Goal: Task Accomplishment & Management: Complete application form

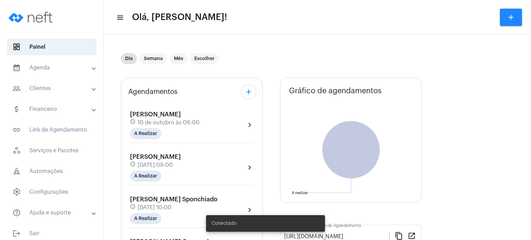
click at [139, 116] on span "[PERSON_NAME]" at bounding box center [155, 114] width 51 height 6
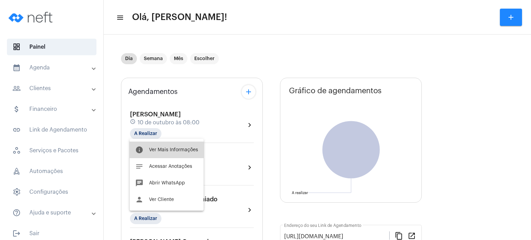
click at [156, 151] on span "Ver Mais Informações" at bounding box center [173, 150] width 49 height 5
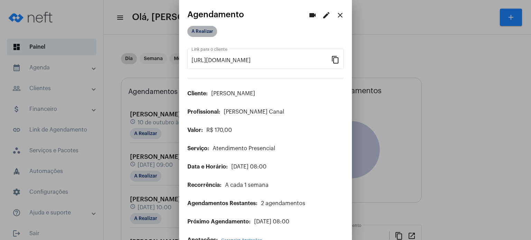
click at [204, 30] on mat-chip "A Realizar" at bounding box center [202, 31] width 30 height 11
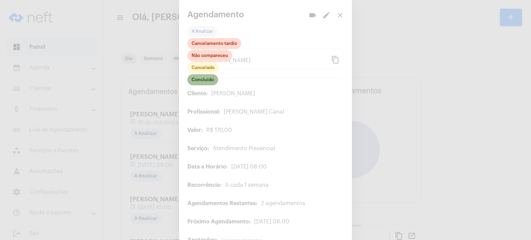
click at [199, 83] on mat-chip "Concluído" at bounding box center [202, 79] width 31 height 11
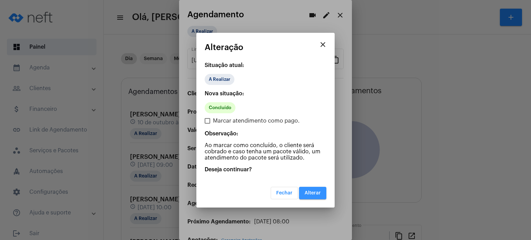
click at [312, 194] on span "Alterar" at bounding box center [312, 193] width 16 height 5
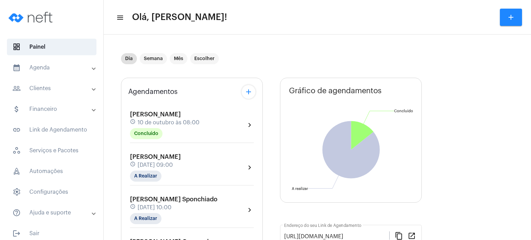
click at [166, 116] on span "[PERSON_NAME]" at bounding box center [155, 114] width 51 height 6
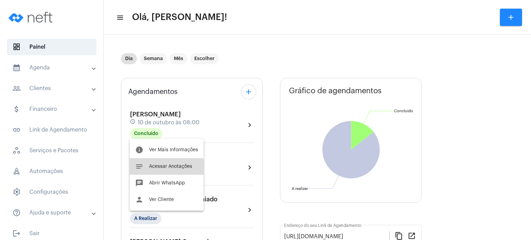
click at [150, 171] on button "notes Acessar Anotações" at bounding box center [167, 166] width 74 height 17
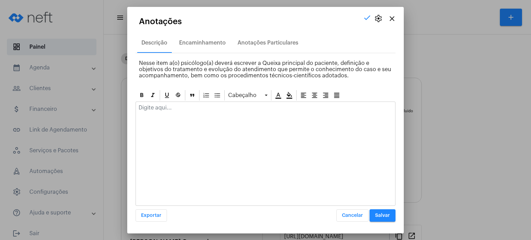
drag, startPoint x: 163, startPoint y: 118, endPoint x: 162, endPoint y: 112, distance: 6.7
click at [162, 112] on div at bounding box center [265, 154] width 260 height 104
click at [162, 112] on div at bounding box center [265, 109] width 259 height 15
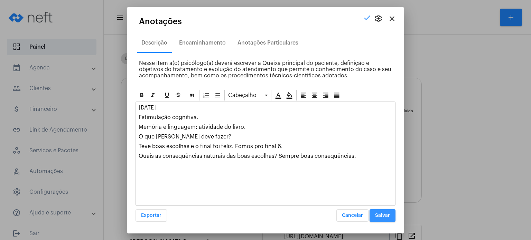
click at [392, 217] on button "Salvar" at bounding box center [382, 215] width 26 height 12
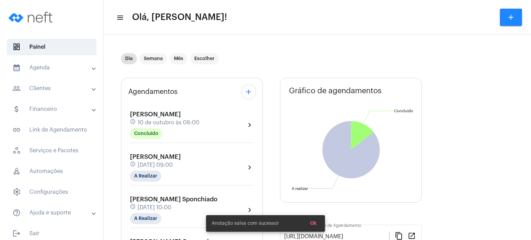
click at [181, 154] on span "[PERSON_NAME]" at bounding box center [155, 157] width 51 height 6
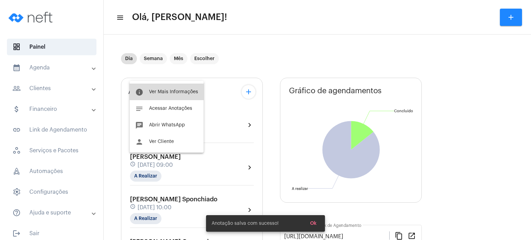
click at [184, 89] on button "info Ver Mais Informações" at bounding box center [167, 92] width 74 height 17
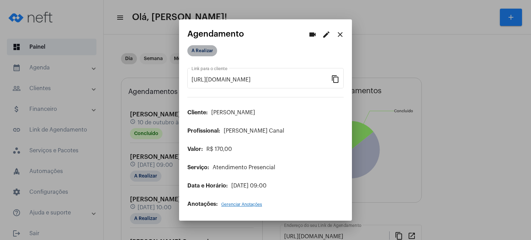
click at [206, 52] on mat-chip "A Realizar" at bounding box center [202, 50] width 30 height 11
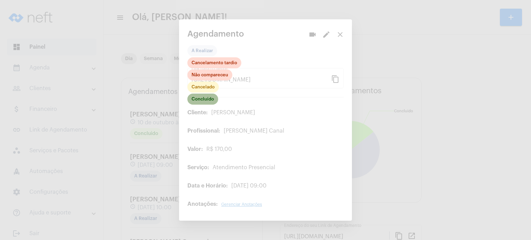
click at [198, 99] on mat-chip "Concluído" at bounding box center [202, 99] width 31 height 11
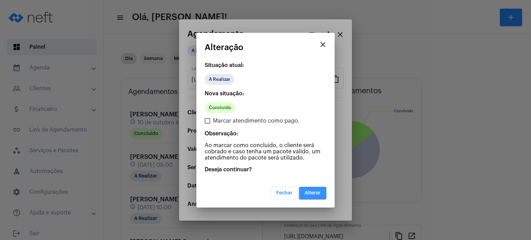
click at [317, 192] on span "Alterar" at bounding box center [312, 193] width 16 height 5
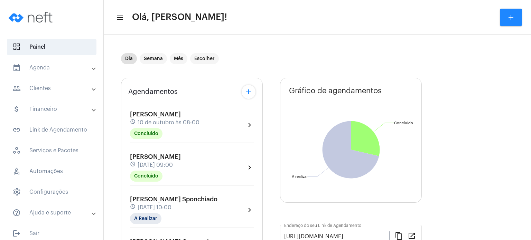
click at [158, 154] on span "[PERSON_NAME]" at bounding box center [155, 157] width 51 height 6
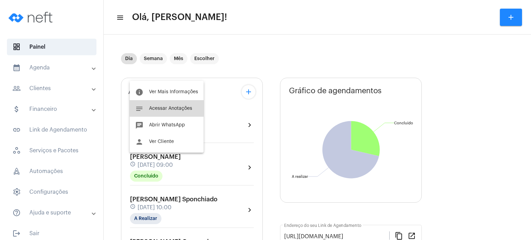
click at [176, 106] on span "Acessar Anotações" at bounding box center [170, 108] width 43 height 5
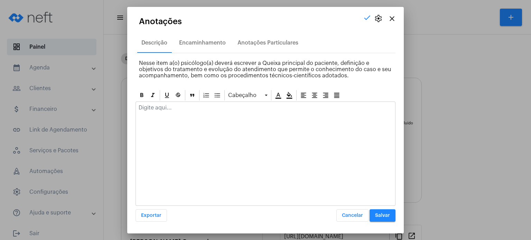
click at [176, 106] on p at bounding box center [266, 108] width 254 height 6
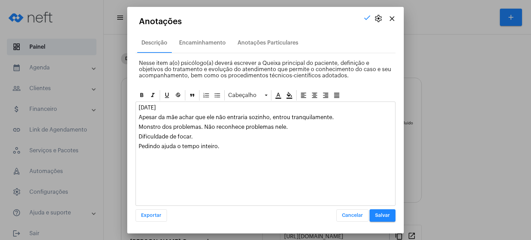
click at [378, 214] on span "Salvar" at bounding box center [382, 215] width 15 height 5
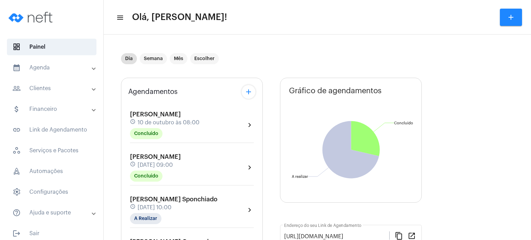
click at [140, 204] on div "schedule [DATE] 10:00" at bounding box center [173, 208] width 87 height 8
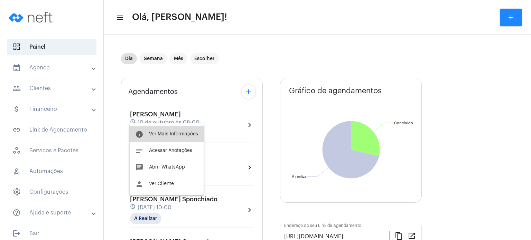
click at [159, 136] on button "info Ver Mais Informações" at bounding box center [167, 134] width 74 height 17
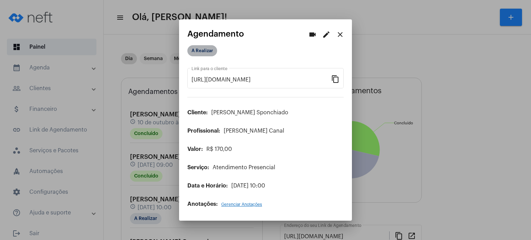
click at [200, 53] on mat-chip "A Realizar" at bounding box center [202, 50] width 30 height 11
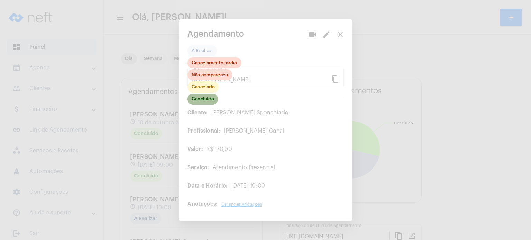
click at [202, 102] on mat-chip "Concluído" at bounding box center [202, 99] width 31 height 11
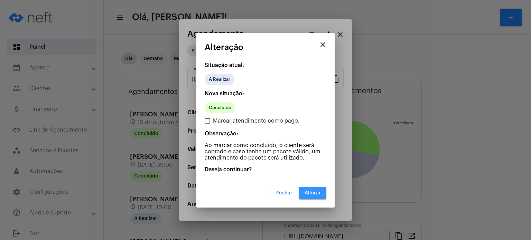
click at [309, 194] on span "Alterar" at bounding box center [312, 193] width 16 height 5
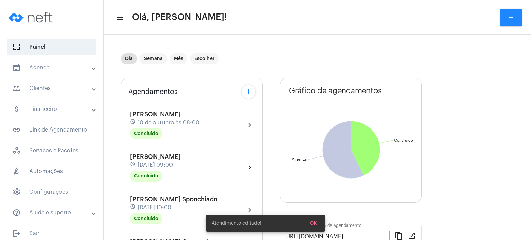
click at [49, 63] on mat-expansion-panel-header "calendar_month_outlined Agenda" at bounding box center [53, 67] width 99 height 17
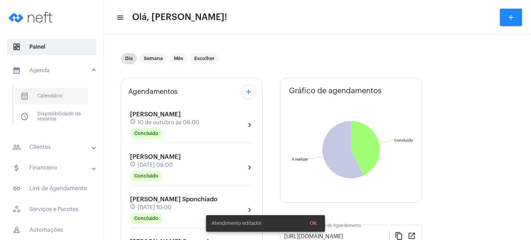
click at [68, 94] on span "calendar_month_outlined Calendário" at bounding box center [51, 96] width 73 height 17
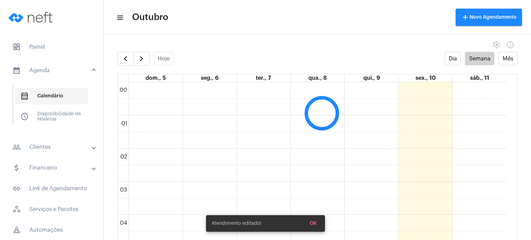
scroll to position [199, 0]
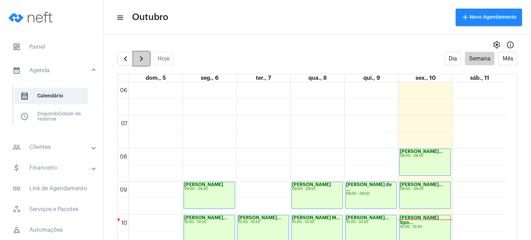
click at [139, 57] on span "button" at bounding box center [141, 59] width 8 height 8
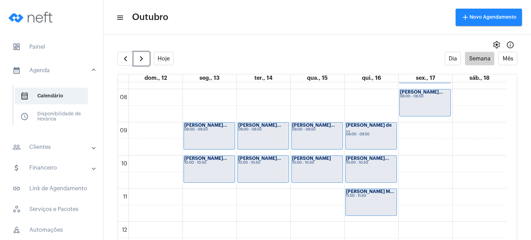
scroll to position [272, 0]
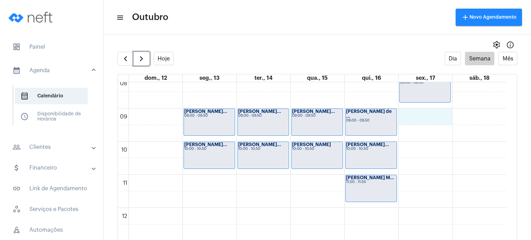
click at [420, 111] on div "00 01 02 03 04 05 06 07 08 09 10 11 12 13 14 15 16 17 18 19 20 21 22 23 [PERSON…" at bounding box center [312, 208] width 388 height 796
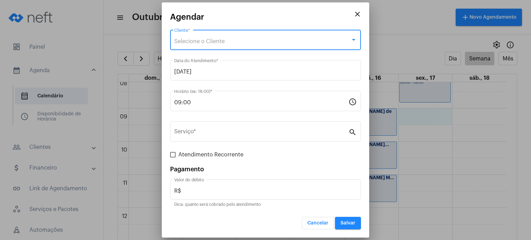
click at [309, 38] on div "Selecione o Cliente" at bounding box center [262, 41] width 176 height 6
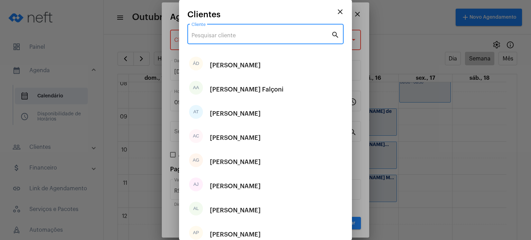
click at [309, 38] on input "Cliente" at bounding box center [261, 35] width 140 height 6
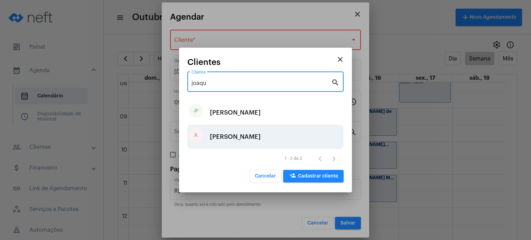
type input "joaqu"
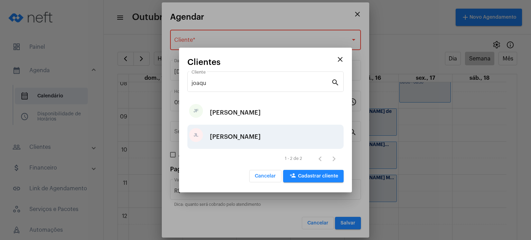
click at [261, 133] on div "[PERSON_NAME]" at bounding box center [235, 136] width 51 height 21
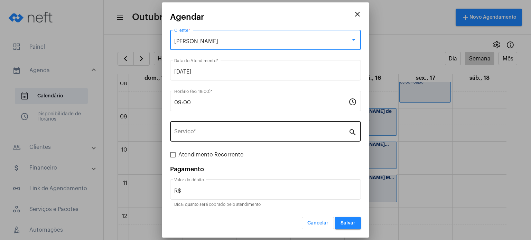
click at [256, 134] on input "Serviço *" at bounding box center [261, 133] width 174 height 6
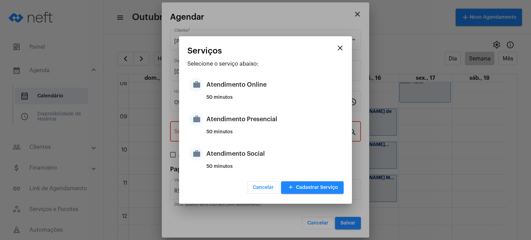
click at [256, 134] on div "50 minutos" at bounding box center [273, 135] width 135 height 10
type input "Atendimento Presencial"
type input "R$ 170"
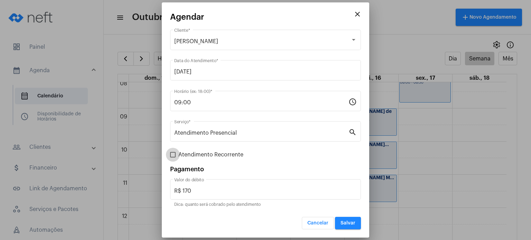
click at [219, 155] on span "Atendimento Recorrente" at bounding box center [210, 155] width 65 height 8
click at [173, 158] on input "Atendimento Recorrente" at bounding box center [172, 158] width 0 height 0
checkbox input "true"
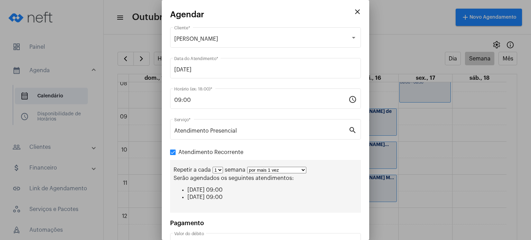
click at [220, 171] on select "1 2 3 4 5 6 7 8" at bounding box center [218, 170] width 10 height 7
click at [254, 170] on select "por mais 1 vez por mais 2 vezes por mais 3 vezes por mais 4 vezes por mais 5 ve…" at bounding box center [276, 170] width 59 height 7
select select "3: 4"
click at [247, 167] on select "por mais 1 vez por mais 2 vezes por mais 3 vezes por mais 4 vezes por mais 5 ve…" at bounding box center [276, 170] width 59 height 7
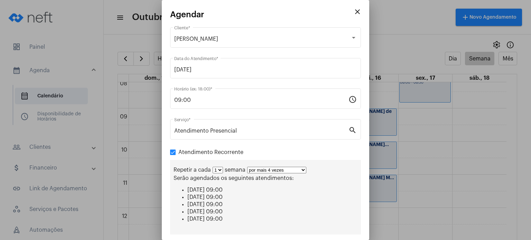
scroll to position [72, 0]
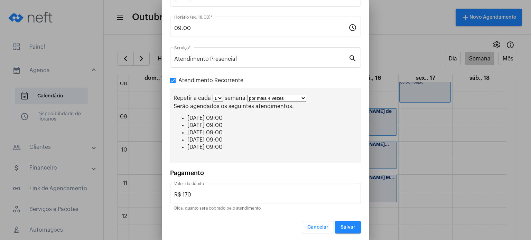
click at [346, 228] on span "Salvar" at bounding box center [347, 227] width 15 height 5
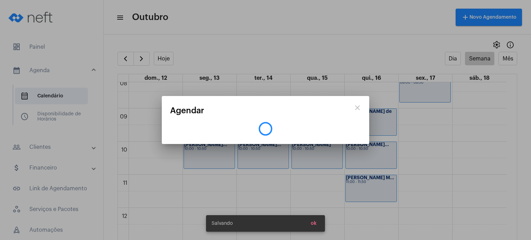
scroll to position [0, 0]
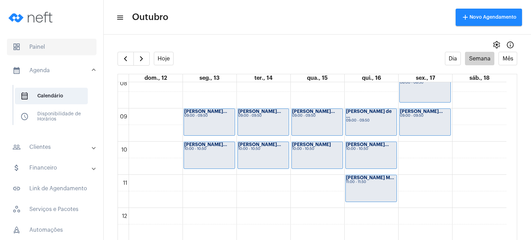
click at [39, 49] on span "dashboard Painel" at bounding box center [51, 47] width 89 height 17
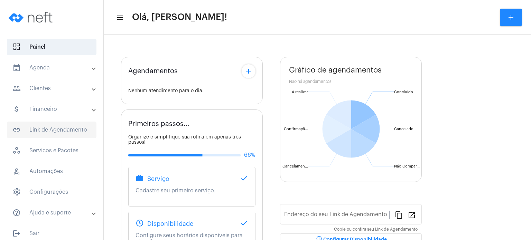
type input "[URL][DOMAIN_NAME]"
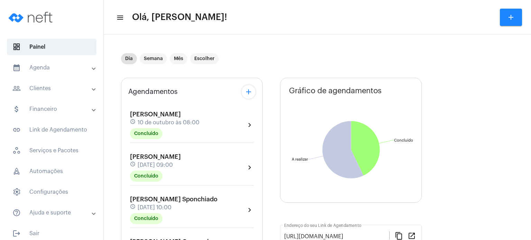
click at [124, 152] on div "Agendamentos add [PERSON_NAME] Contini schedule [DATE] 08:00 Concluído chevron_…" at bounding box center [192, 242] width 142 height 329
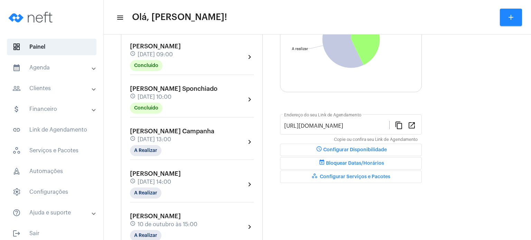
scroll to position [124, 0]
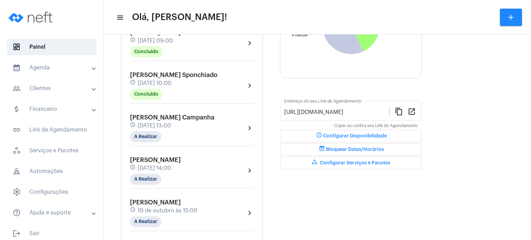
click at [153, 77] on span "[PERSON_NAME] Sponchiado" at bounding box center [173, 75] width 87 height 6
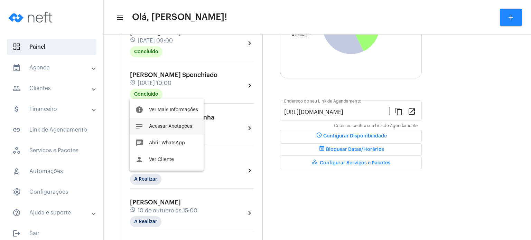
click at [170, 123] on button "notes Acessar Anotações" at bounding box center [167, 126] width 74 height 17
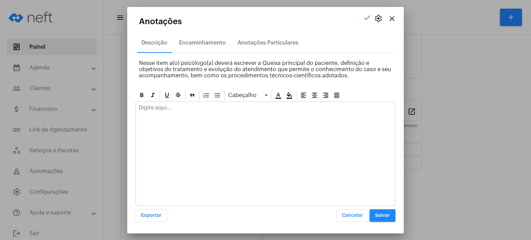
click at [171, 114] on div at bounding box center [265, 109] width 259 height 15
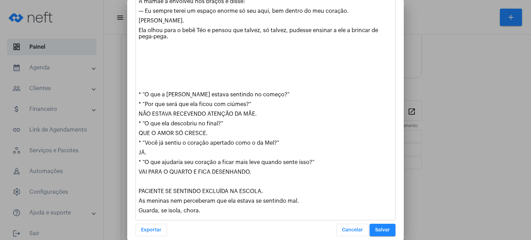
scroll to position [339, 0]
click at [375, 227] on span "Salvar" at bounding box center [382, 229] width 15 height 5
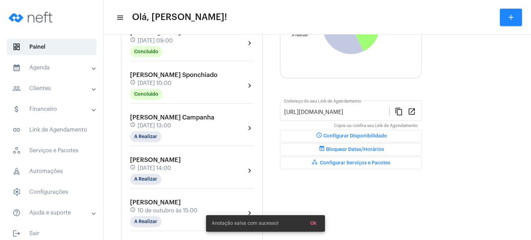
click at [60, 63] on mat-expansion-panel-header "calendar_month_outlined Agenda" at bounding box center [53, 67] width 99 height 17
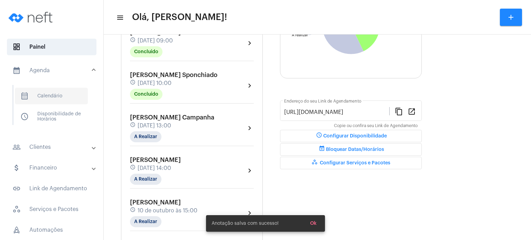
click at [59, 89] on span "calendar_month_outlined Calendário" at bounding box center [51, 96] width 73 height 17
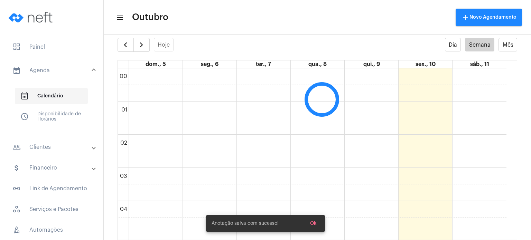
scroll to position [199, 0]
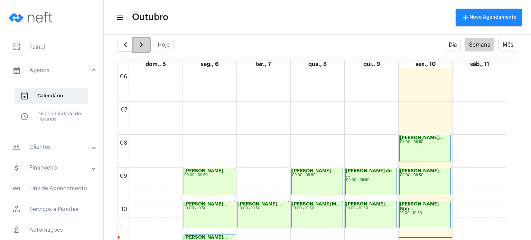
click at [134, 48] on button "button" at bounding box center [141, 45] width 16 height 14
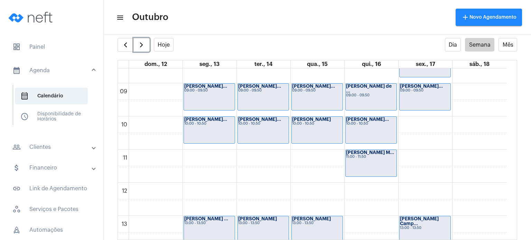
scroll to position [282, 0]
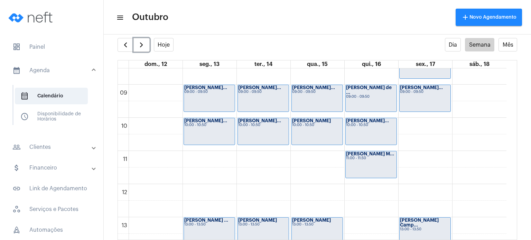
click at [440, 123] on div "00 01 02 03 04 05 06 07 08 09 10 11 12 13 14 15 16 17 18 19 20 21 22 23 [PERSON…" at bounding box center [312, 184] width 388 height 796
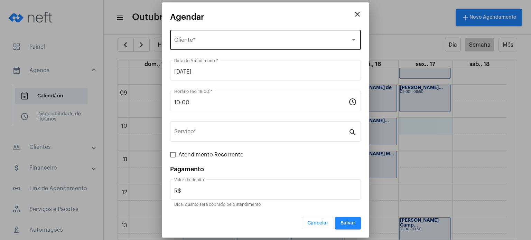
click at [282, 34] on div "Selecione o Cliente Cliente *" at bounding box center [265, 39] width 182 height 22
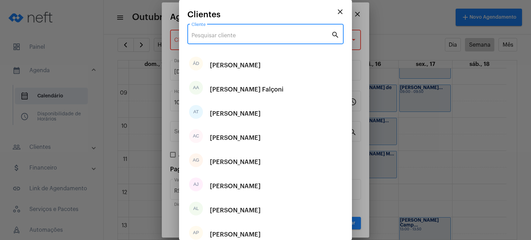
click at [282, 34] on input "Cliente" at bounding box center [261, 35] width 140 height 6
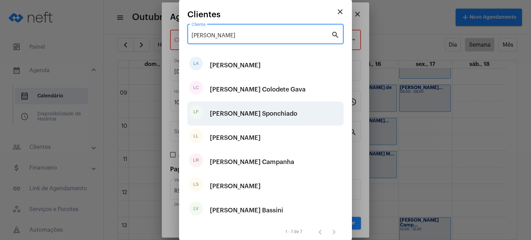
type input "[PERSON_NAME]"
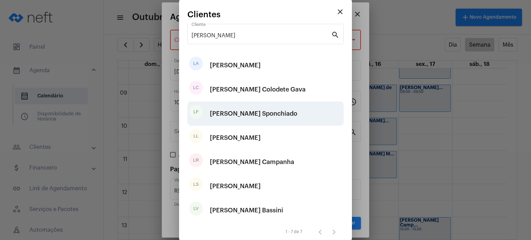
click at [279, 112] on div "[PERSON_NAME] Sponchiado" at bounding box center [253, 113] width 87 height 21
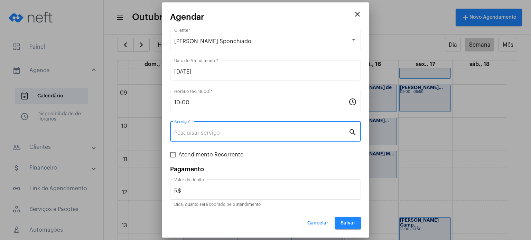
click at [217, 133] on input "Serviço *" at bounding box center [261, 133] width 174 height 6
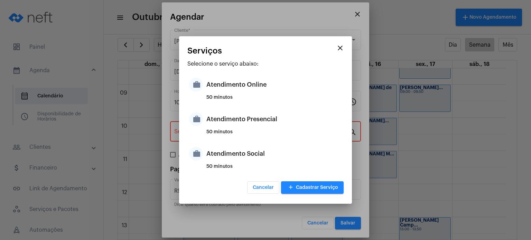
click at [217, 133] on div "50 minutos" at bounding box center [273, 135] width 135 height 10
type input "Atendimento Presencial"
type input "R$ 170"
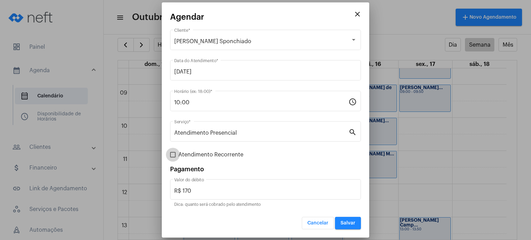
click at [210, 156] on span "Atendimento Recorrente" at bounding box center [210, 155] width 65 height 8
click at [173, 158] on input "Atendimento Recorrente" at bounding box center [172, 158] width 0 height 0
checkbox input "true"
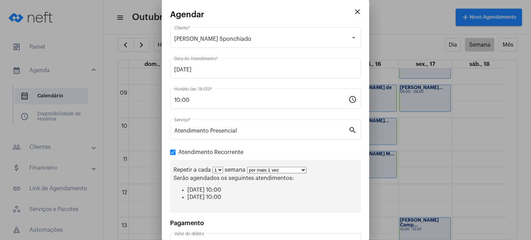
click at [265, 169] on select "por mais 1 vez por mais 2 vezes por mais 3 vezes por mais 4 vezes por mais 5 ve…" at bounding box center [276, 170] width 59 height 7
select select "5: 6"
click at [247, 167] on select "por mais 1 vez por mais 2 vezes por mais 3 vezes por mais 4 vezes por mais 5 ve…" at bounding box center [276, 170] width 59 height 7
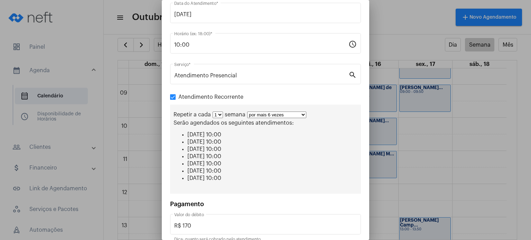
scroll to position [86, 0]
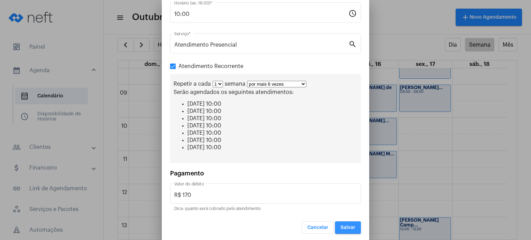
click at [350, 226] on button "Salvar" at bounding box center [348, 228] width 26 height 12
